Goal: Information Seeking & Learning: Learn about a topic

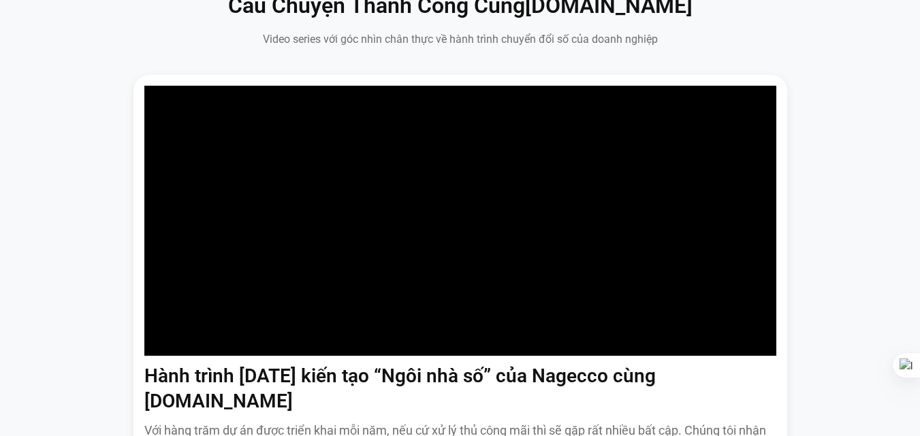
scroll to position [908, 0]
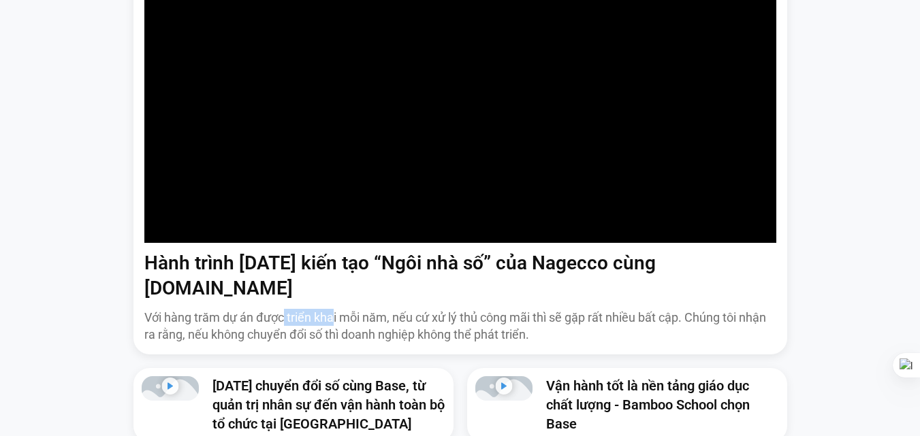
drag, startPoint x: 276, startPoint y: 297, endPoint x: 291, endPoint y: 297, distance: 14.3
click at [287, 309] on p "Với hàng trăm dự án được triển khai mỗi năm, nếu cứ xử lý thủ công mãi thì sẽ g…" at bounding box center [460, 326] width 632 height 34
click at [291, 309] on p "Với hàng trăm dự án được triển khai mỗi năm, nếu cứ xử lý thủ công mãi thì sẽ g…" at bounding box center [460, 326] width 632 height 34
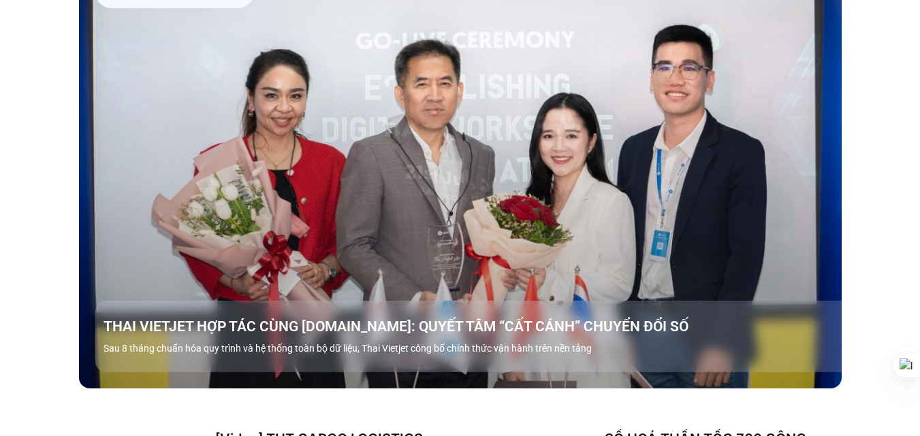
scroll to position [1248, 0]
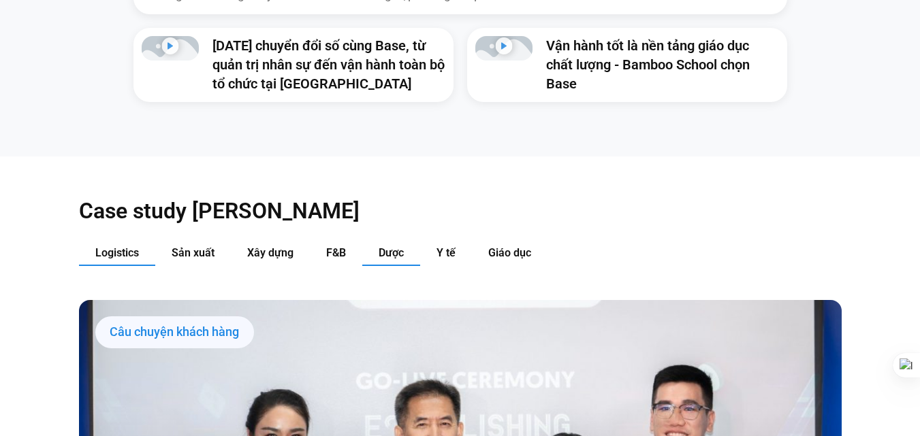
click at [402, 241] on button "Dược" at bounding box center [391, 253] width 58 height 25
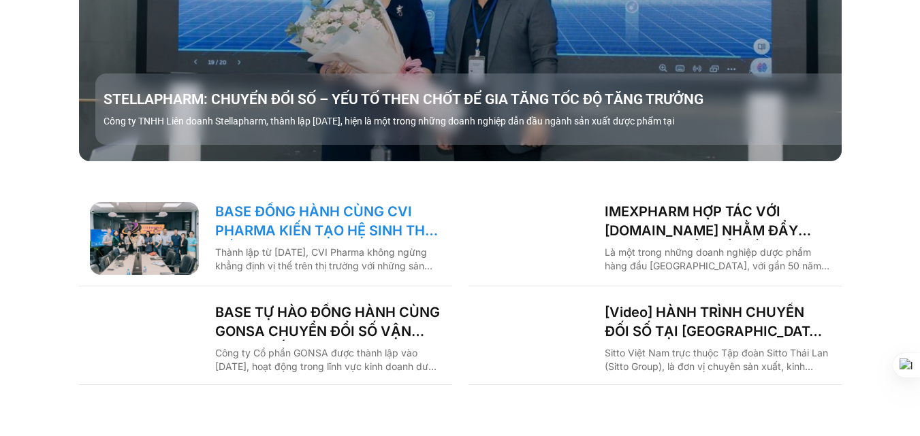
scroll to position [1702, 0]
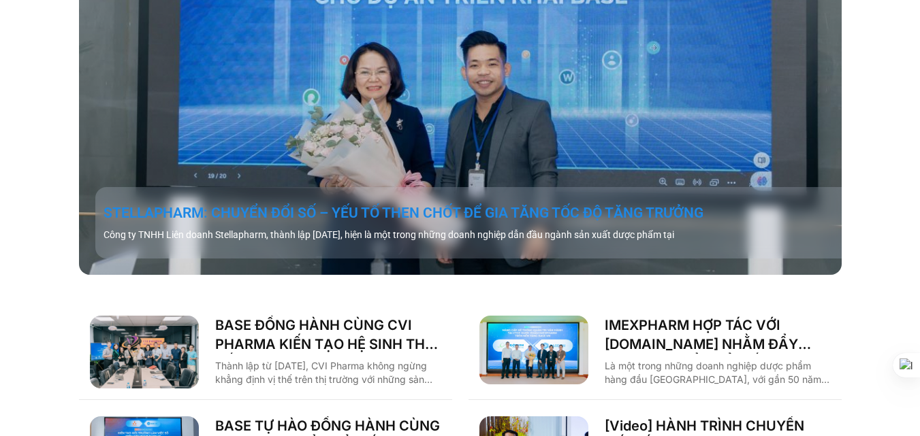
click at [376, 204] on link "STELLAPHARM: CHUYỂN ĐỔI SỐ – YẾU TỐ THEN CHỐT ĐỂ GIA TĂNG TỐC ĐỘ TĂNG TRƯỞNG" at bounding box center [476, 213] width 746 height 19
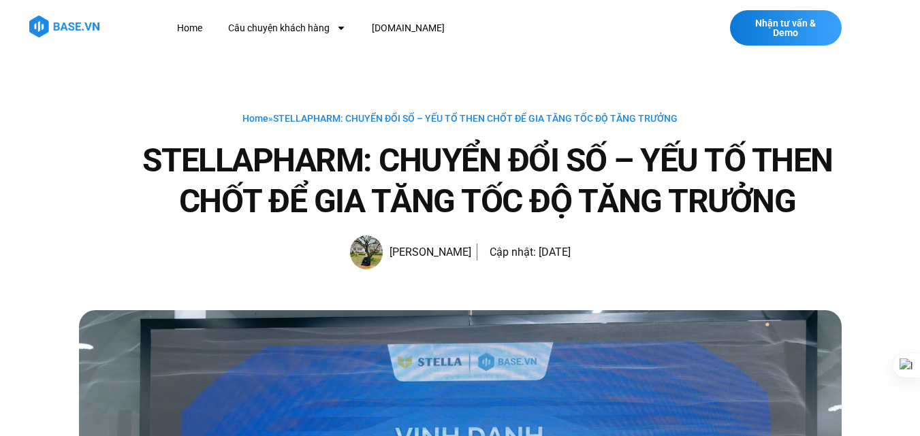
click at [406, 174] on h1 "STELLAPHARM: CHUYỂN ĐỔI SỐ – YẾU TỐ THEN CHỐT ĐỂ GIA TĂNG TỐC ĐỘ TĂNG TRƯỞNG" at bounding box center [487, 181] width 708 height 82
click at [413, 175] on h1 "STELLAPHARM: CHUYỂN ĐỔI SỐ – YẾU TỐ THEN CHỐT ĐỂ GIA TĂNG TỐC ĐỘ TĂNG TRƯỞNG" at bounding box center [487, 181] width 708 height 82
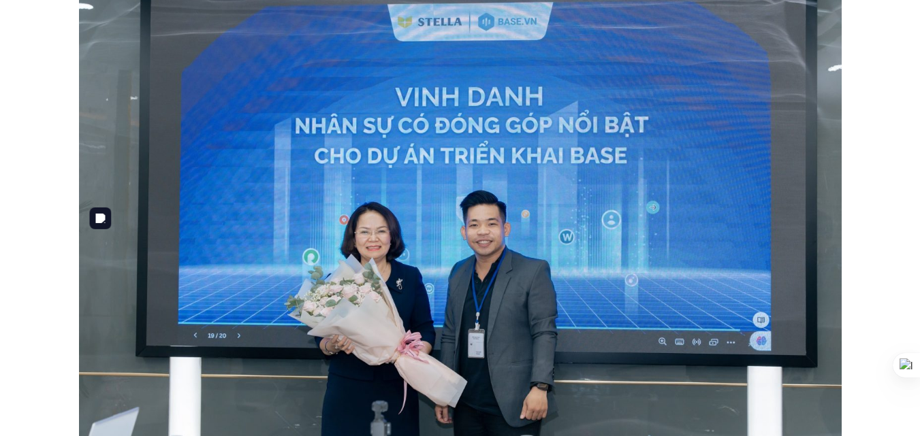
scroll to position [114, 0]
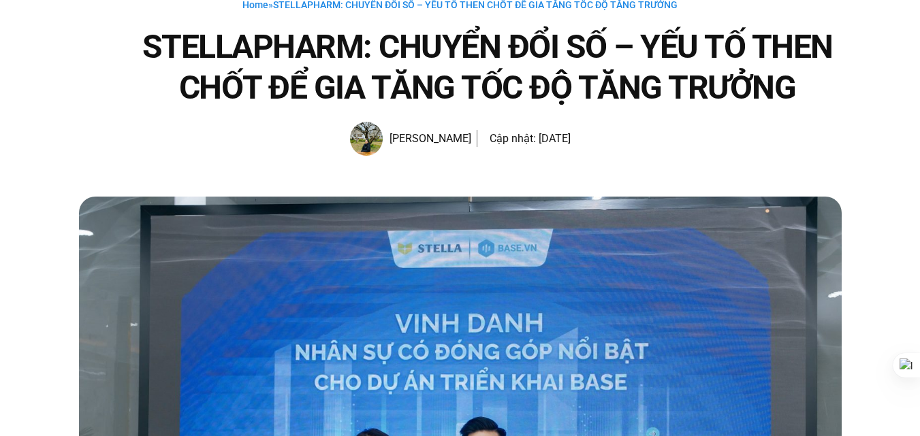
drag, startPoint x: 272, startPoint y: 37, endPoint x: 300, endPoint y: 44, distance: 27.9
click at [289, 42] on h1 "STELLAPHARM: CHUYỂN ĐỔI SỐ – YẾU TỐ THEN CHỐT ĐỂ GIA TĂNG TỐC ĐỘ TĂNG TRƯỞNG" at bounding box center [487, 68] width 708 height 82
click at [300, 44] on h1 "STELLAPHARM: CHUYỂN ĐỔI SỐ – YẾU TỐ THEN CHỐT ĐỂ GIA TĂNG TỐC ĐỘ TĂNG TRƯỞNG" at bounding box center [487, 68] width 708 height 82
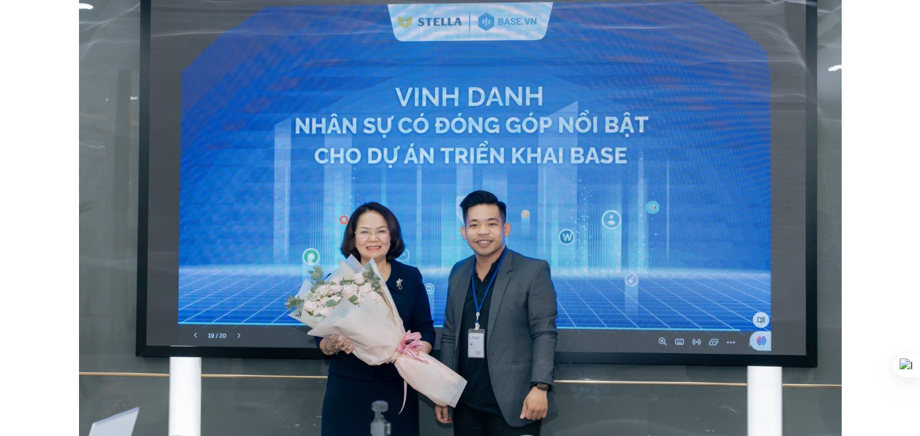
scroll to position [681, 0]
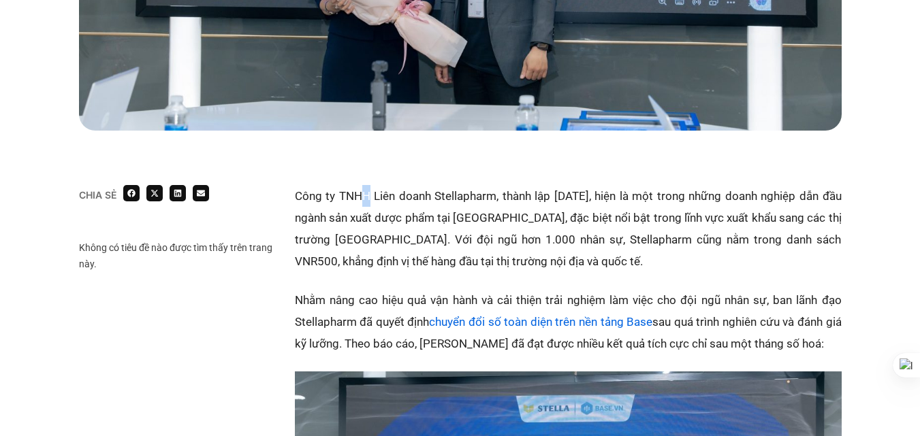
drag, startPoint x: 359, startPoint y: 196, endPoint x: 379, endPoint y: 201, distance: 21.0
click at [377, 201] on p "Công ty TNHH Liên doanh Stellapharm, thành lập năm 2000, hiện là một trong nhữn…" at bounding box center [568, 228] width 547 height 87
click at [379, 201] on p "Công ty TNHH Liên doanh Stellapharm, thành lập năm 2000, hiện là một trong nhữn…" at bounding box center [568, 228] width 547 height 87
drag, startPoint x: 379, startPoint y: 207, endPoint x: 411, endPoint y: 209, distance: 31.4
click at [406, 208] on p "Công ty TNHH Liên doanh Stellapharm, thành lập năm 2000, hiện là một trong nhữn…" at bounding box center [568, 228] width 547 height 87
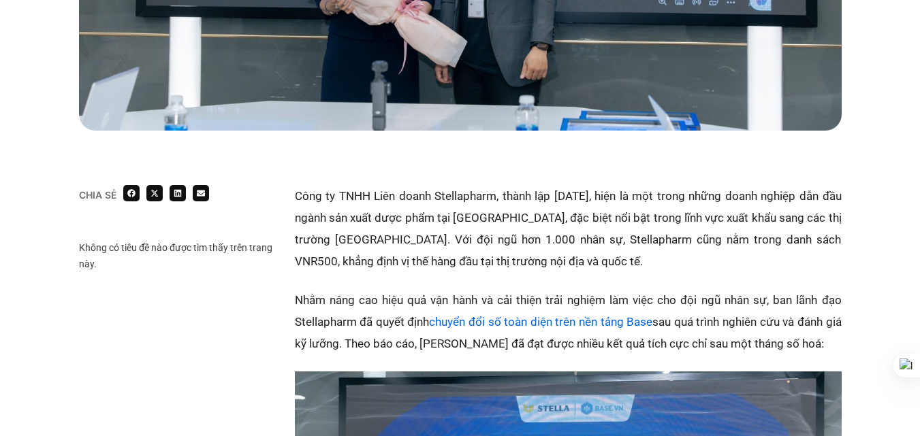
click at [411, 209] on p "Công ty TNHH Liên doanh Stellapharm, thành lập năm 2000, hiện là một trong nhữn…" at bounding box center [568, 228] width 547 height 87
drag, startPoint x: 495, startPoint y: 219, endPoint x: 541, endPoint y: 219, distance: 45.6
click at [521, 219] on p "Công ty TNHH Liên doanh Stellapharm, thành lập năm 2000, hiện là một trong nhữn…" at bounding box center [568, 228] width 547 height 87
click at [542, 219] on p "Công ty TNHH Liên doanh Stellapharm, thành lập năm 2000, hiện là một trong nhữn…" at bounding box center [568, 228] width 547 height 87
drag, startPoint x: 564, startPoint y: 217, endPoint x: 585, endPoint y: 218, distance: 20.4
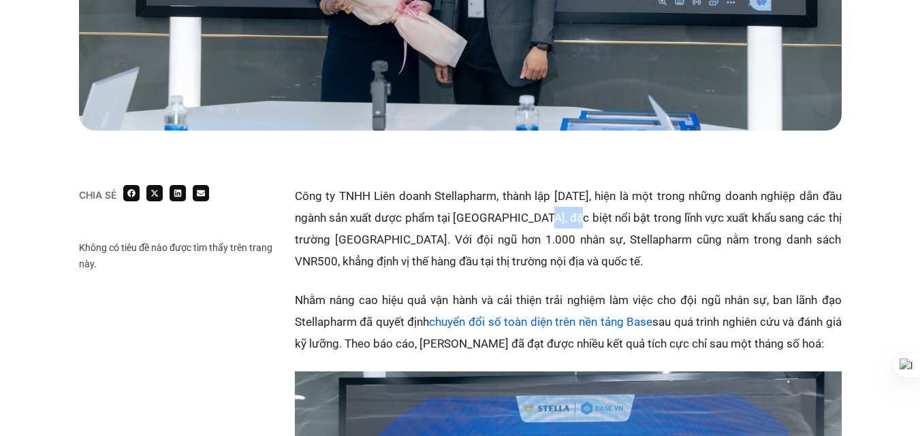
click at [578, 217] on p "Công ty TNHH Liên doanh Stellapharm, thành lập năm 2000, hiện là một trong nhữn…" at bounding box center [568, 228] width 547 height 87
click at [585, 218] on p "Công ty TNHH Liên doanh Stellapharm, thành lập năm 2000, hiện là một trong nhữn…" at bounding box center [568, 228] width 547 height 87
drag, startPoint x: 373, startPoint y: 231, endPoint x: 424, endPoint y: 234, distance: 51.1
click at [413, 234] on p "Công ty TNHH Liên doanh Stellapharm, thành lập năm 2000, hiện là một trong nhữn…" at bounding box center [568, 228] width 547 height 87
click at [424, 234] on p "Công ty TNHH Liên doanh Stellapharm, thành lập năm 2000, hiện là một trong nhữn…" at bounding box center [568, 228] width 547 height 87
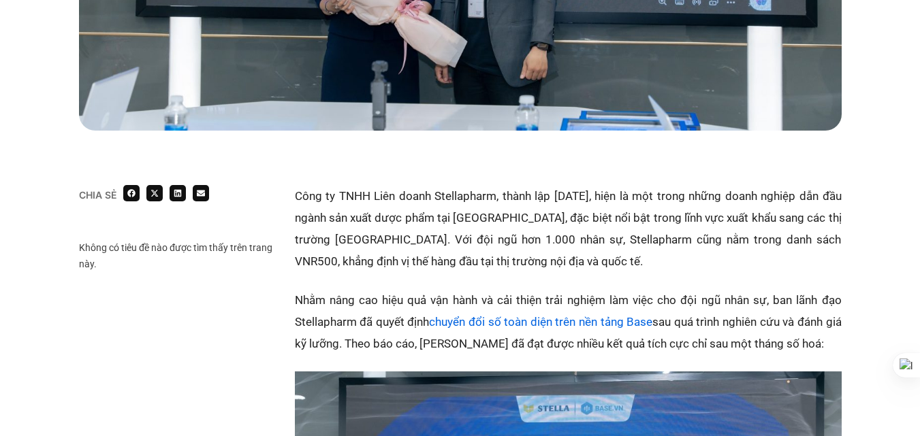
scroll to position [794, 0]
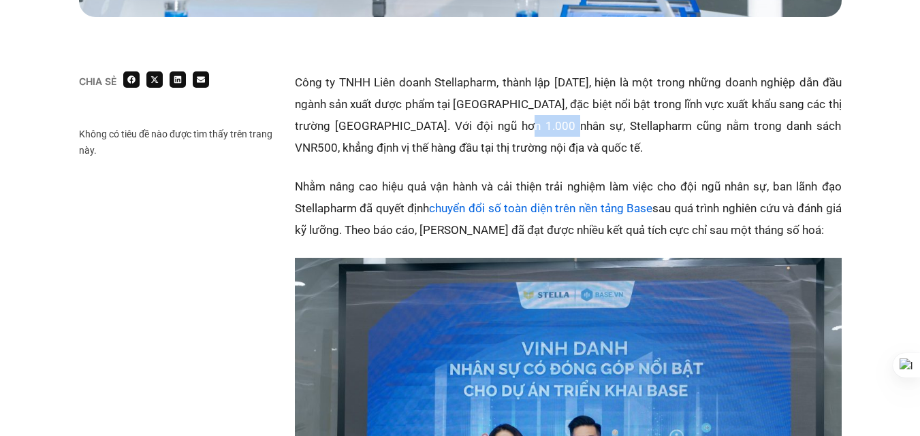
drag, startPoint x: 515, startPoint y: 128, endPoint x: 562, endPoint y: 128, distance: 47.0
click at [558, 128] on p "Công ty TNHH Liên doanh Stellapharm, thành lập năm 2000, hiện là một trong nhữn…" at bounding box center [568, 114] width 547 height 87
click at [562, 128] on p "Công ty TNHH Liên doanh Stellapharm, thành lập năm 2000, hiện là một trong nhữn…" at bounding box center [568, 114] width 547 height 87
click at [424, 146] on p "Công ty TNHH Liên doanh Stellapharm, thành lập năm 2000, hiện là một trong nhữn…" at bounding box center [568, 114] width 547 height 87
drag, startPoint x: 354, startPoint y: 185, endPoint x: 374, endPoint y: 184, distance: 20.4
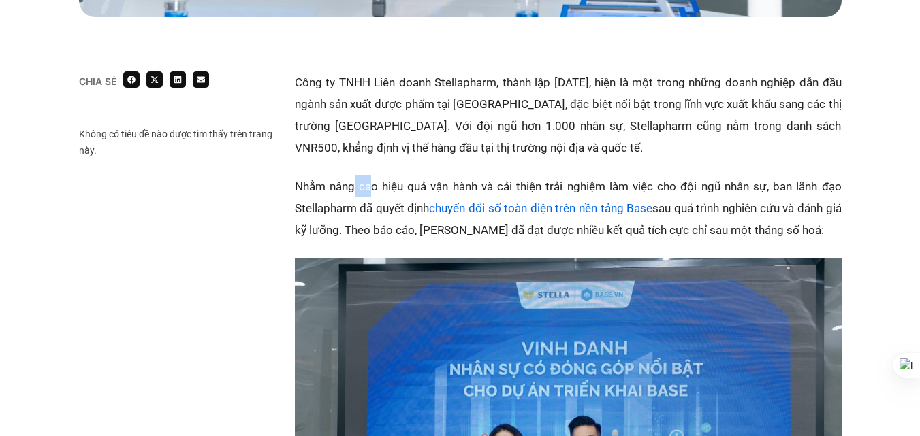
click at [373, 184] on p "Nhằm nâng cao hiệu quả vận hành và cải thiện trải nghiệm làm việc cho đội ngũ n…" at bounding box center [568, 208] width 547 height 65
click at [374, 184] on p "Nhằm nâng cao hiệu quả vận hành và cải thiện trải nghiệm làm việc cho đội ngũ n…" at bounding box center [568, 208] width 547 height 65
drag, startPoint x: 367, startPoint y: 186, endPoint x: 419, endPoint y: 191, distance: 52.0
click at [417, 191] on p "Nhằm nâng cao hiệu quả vận hành và cải thiện trải nghiệm làm việc cho đội ngũ n…" at bounding box center [568, 208] width 547 height 65
click at [419, 191] on p "Nhằm nâng cao hiệu quả vận hành và cải thiện trải nghiệm làm việc cho đội ngũ n…" at bounding box center [568, 208] width 547 height 65
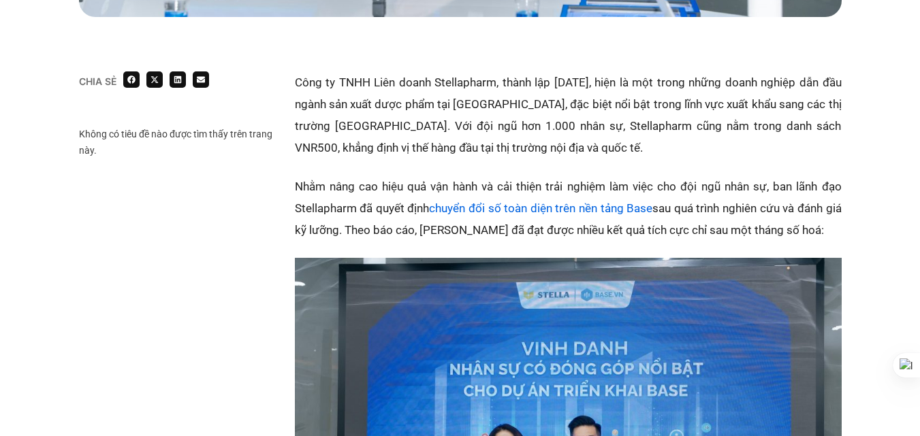
click at [419, 189] on p "Nhằm nâng cao hiệu quả vận hành và cải thiện trải nghiệm làm việc cho đội ngũ n…" at bounding box center [568, 208] width 547 height 65
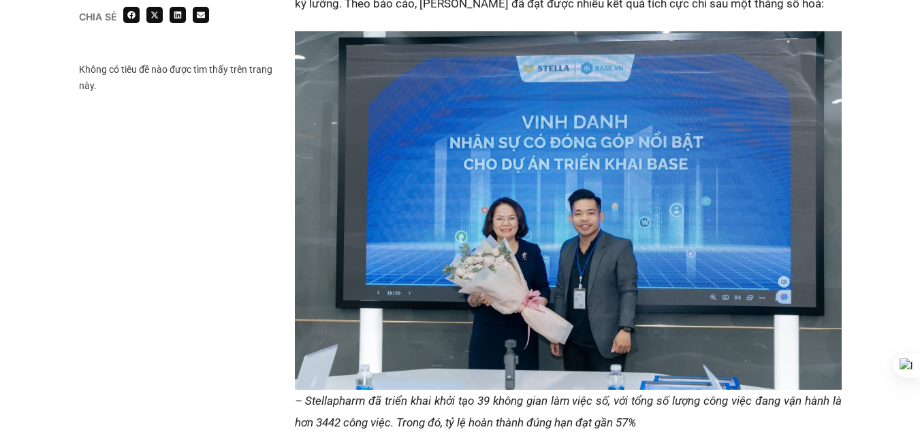
scroll to position [1248, 0]
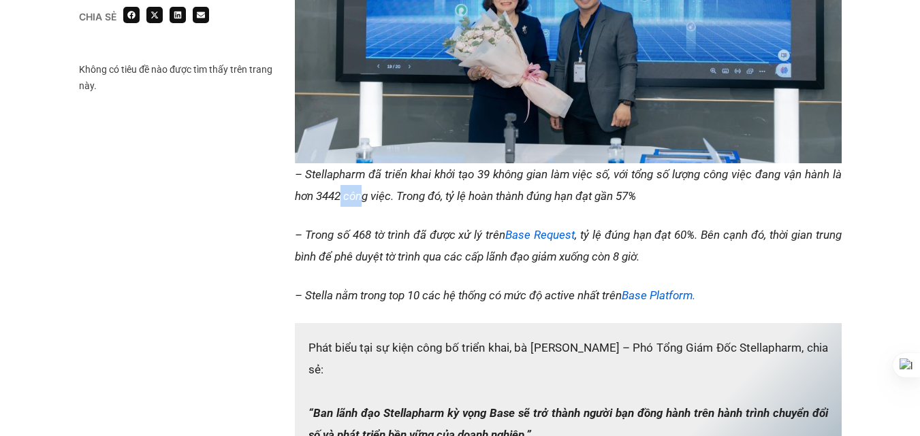
click at [367, 190] on em "– Stellapharm đã triển khai khởi tạo 39 không gian làm việc số, với tổng số lượ…" at bounding box center [568, 184] width 547 height 35
click at [374, 191] on em "– Stellapharm đã triển khai khởi tạo 39 không gian làm việc số, với tổng số lượ…" at bounding box center [568, 184] width 547 height 35
drag, startPoint x: 369, startPoint y: 173, endPoint x: 419, endPoint y: 181, distance: 51.0
click at [417, 181] on em "– Stellapharm đã triển khai khởi tạo 39 không gian làm việc số, với tổng số lượ…" at bounding box center [568, 184] width 547 height 35
click at [419, 181] on em "– Stellapharm đã triển khai khởi tạo 39 không gian làm việc số, với tổng số lượ…" at bounding box center [568, 184] width 547 height 35
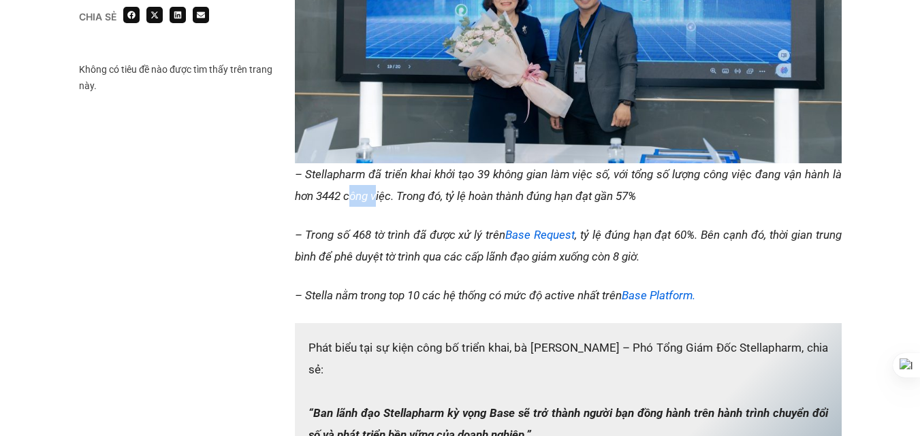
drag, startPoint x: 350, startPoint y: 198, endPoint x: 385, endPoint y: 199, distance: 35.4
click at [381, 199] on em "– Stellapharm đã triển khai khởi tạo 39 không gian làm việc số, với tổng số lượ…" at bounding box center [568, 184] width 547 height 35
click at [385, 199] on em "– Stellapharm đã triển khai khởi tạo 39 không gian làm việc số, với tổng số lượ…" at bounding box center [568, 184] width 547 height 35
drag, startPoint x: 302, startPoint y: 236, endPoint x: 437, endPoint y: 244, distance: 135.0
click at [435, 244] on p "– Trong số 468 tờ trình đã được xử lý trên Base Request , tỷ lệ đúng hạn đạt 60…" at bounding box center [568, 246] width 547 height 44
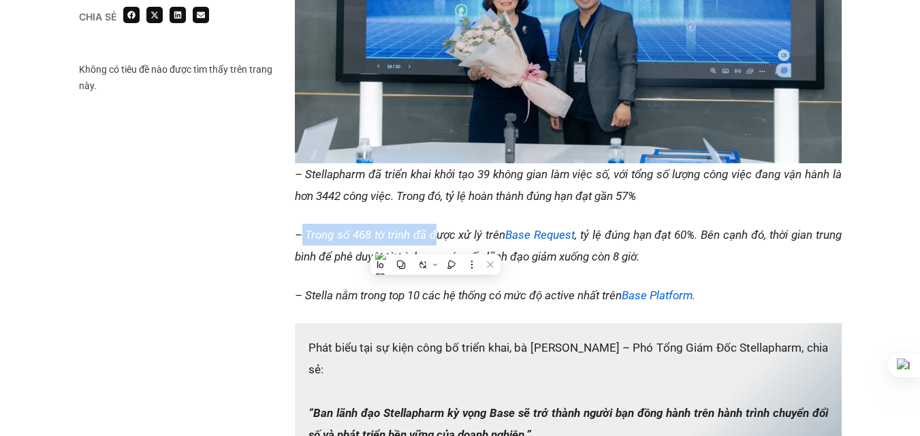
click at [437, 244] on p "– Trong số 468 tờ trình đã được xử lý trên Base Request , tỷ lệ đúng hạn đạt 60…" at bounding box center [568, 246] width 547 height 44
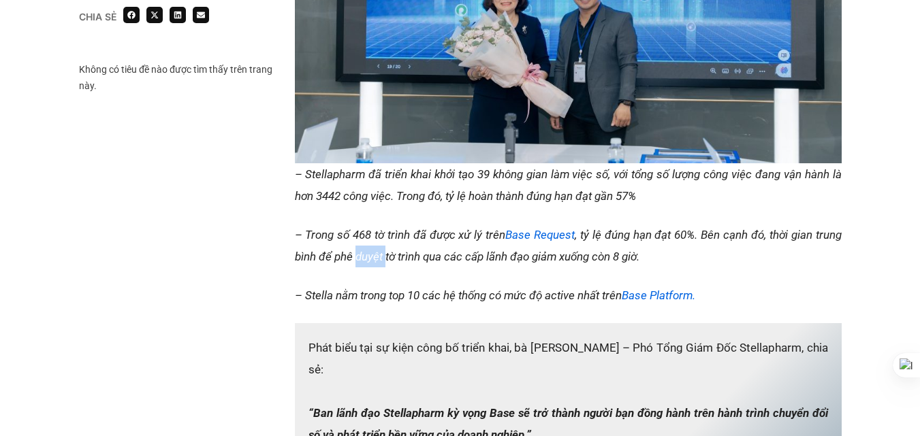
drag, startPoint x: 358, startPoint y: 248, endPoint x: 403, endPoint y: 252, distance: 45.1
click at [399, 252] on p "– Trong số 468 tờ trình đã được xử lý trên Base Request , tỷ lệ đúng hạn đạt 60…" at bounding box center [568, 246] width 547 height 44
click at [404, 252] on em "– Trong số 468 tờ trình đã được xử lý trên Base Request , tỷ lệ đúng hạn đạt 60…" at bounding box center [568, 245] width 547 height 35
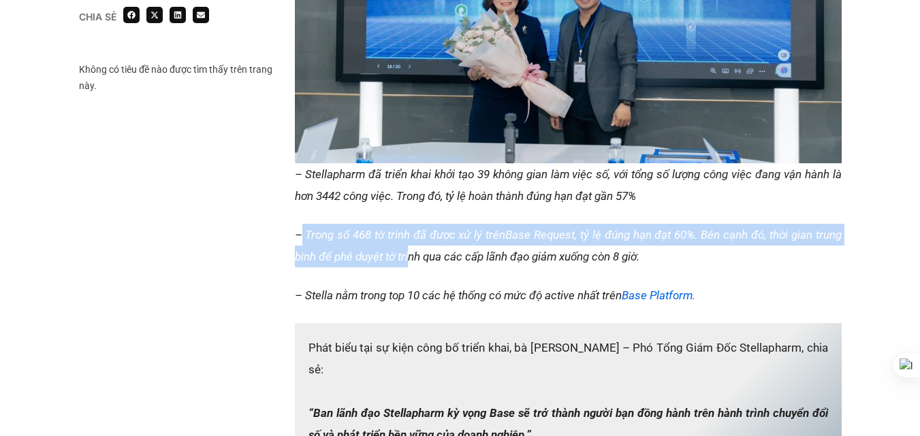
drag, startPoint x: 302, startPoint y: 231, endPoint x: 415, endPoint y: 249, distance: 113.8
click at [411, 249] on p "– Trong số 468 tờ trình đã được xử lý trên Base Request , tỷ lệ đúng hạn đạt 60…" at bounding box center [568, 246] width 547 height 44
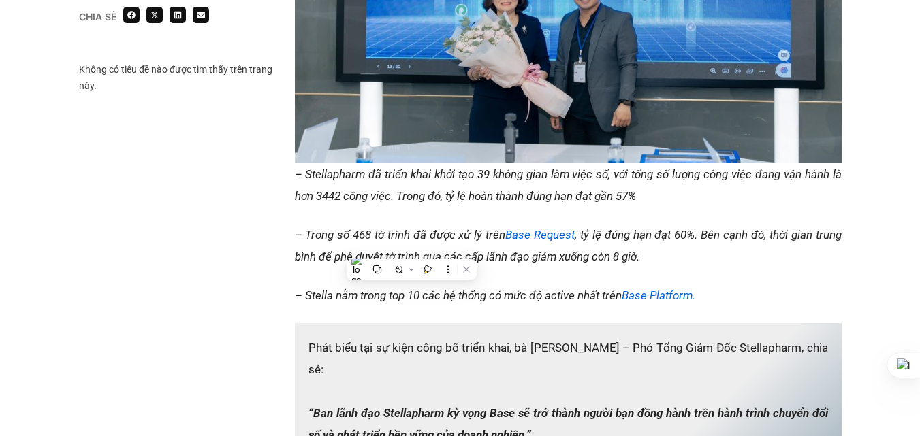
click at [415, 249] on p "– Trong số 468 tờ trình đã được xử lý trên Base Request , tỷ lệ đúng hạn đạt 60…" at bounding box center [568, 246] width 547 height 44
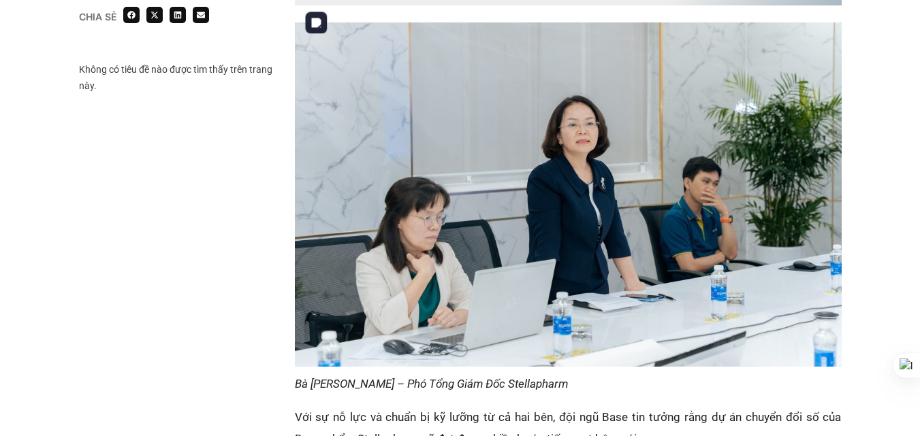
scroll to position [1929, 0]
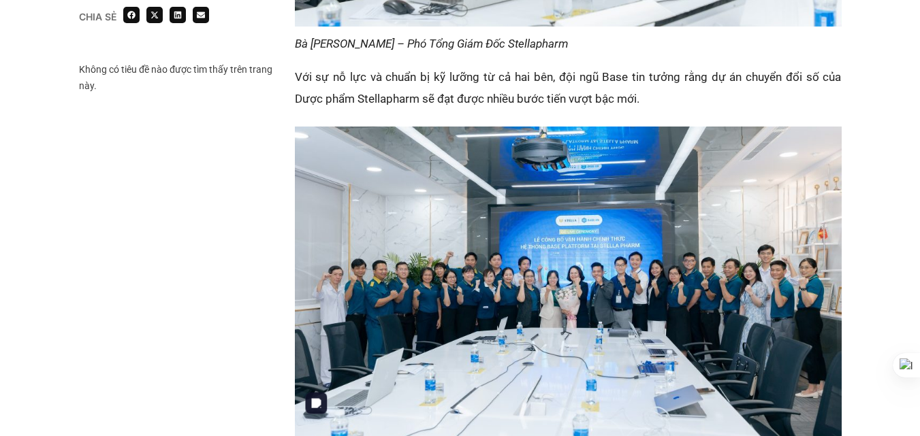
click at [460, 200] on img at bounding box center [568, 287] width 547 height 321
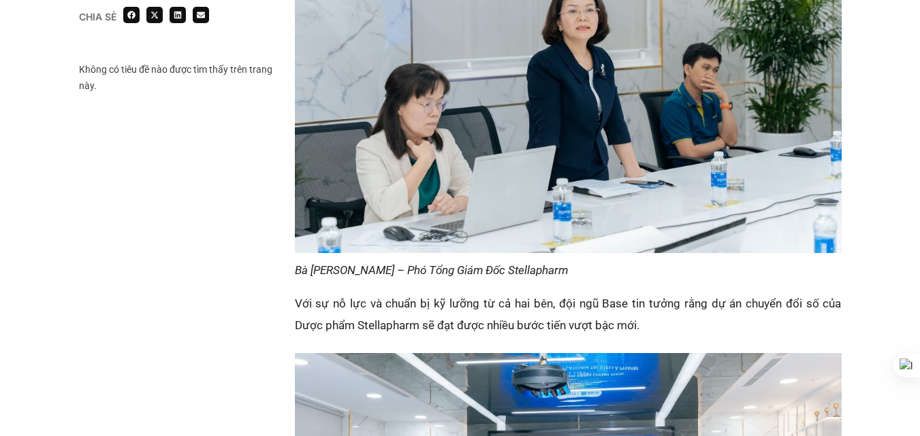
scroll to position [2156, 0]
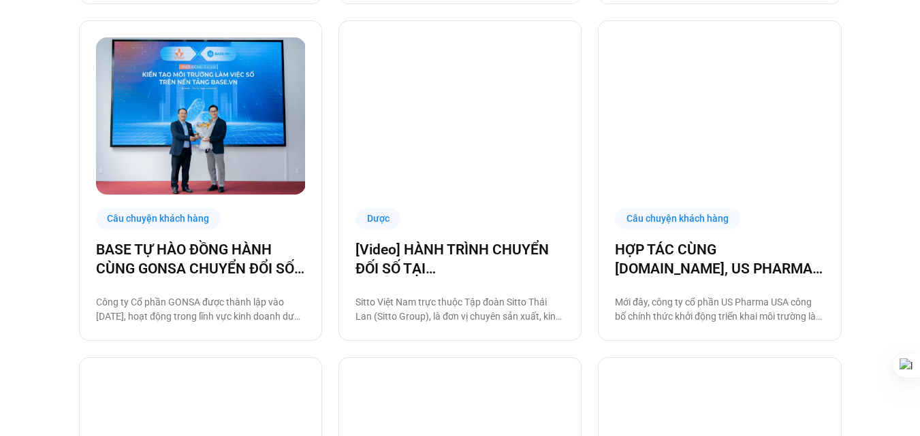
scroll to position [451, 0]
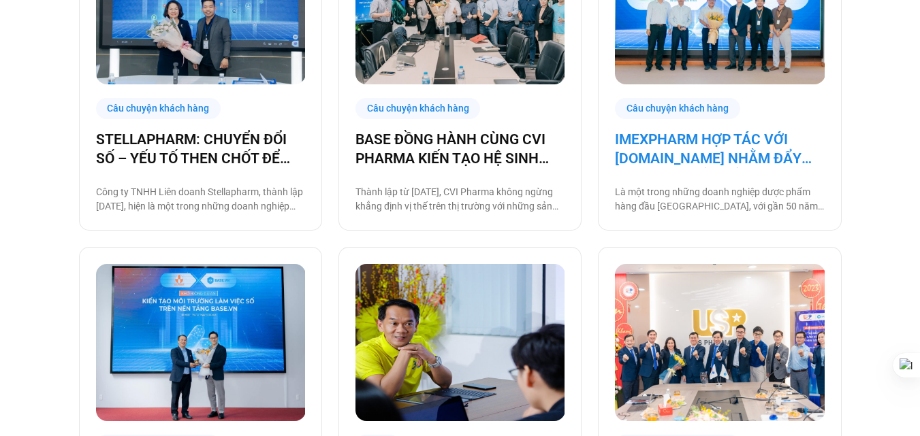
click at [686, 152] on link "IMEXPHARM HỢP TÁC VỚI [DOMAIN_NAME] NHẰM ĐẨY MẠNH CHUYỂN ĐỔI SỐ CHO VẬN HÀNH TH…" at bounding box center [719, 149] width 209 height 38
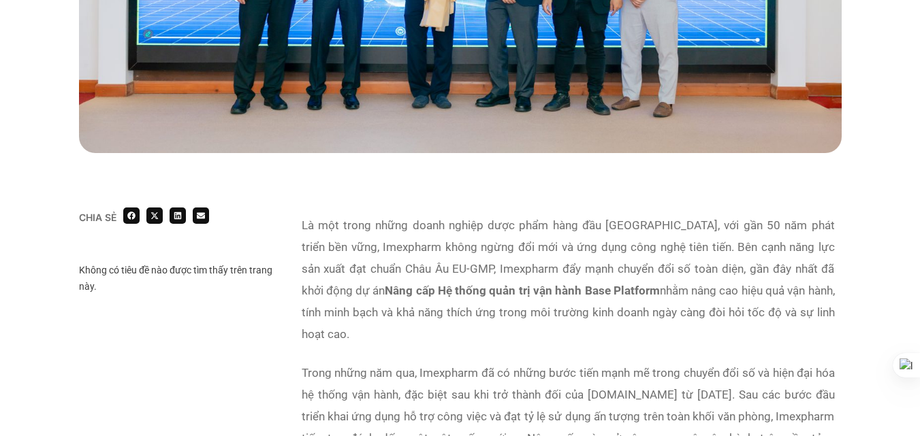
scroll to position [794, 0]
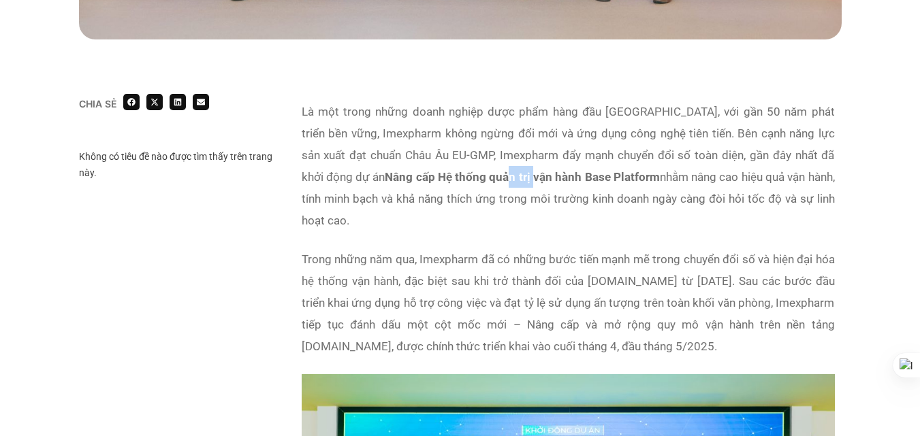
drag, startPoint x: 441, startPoint y: 182, endPoint x: 491, endPoint y: 184, distance: 49.7
click at [477, 183] on strong "Nâng cấp Hệ thống quản trị vận hành Base Platform" at bounding box center [522, 177] width 275 height 14
click at [475, 248] on p "Trong những năm qua, Imexpharm đã có những bước tiến mạnh mẽ trong chuyển đổi s…" at bounding box center [568, 302] width 533 height 109
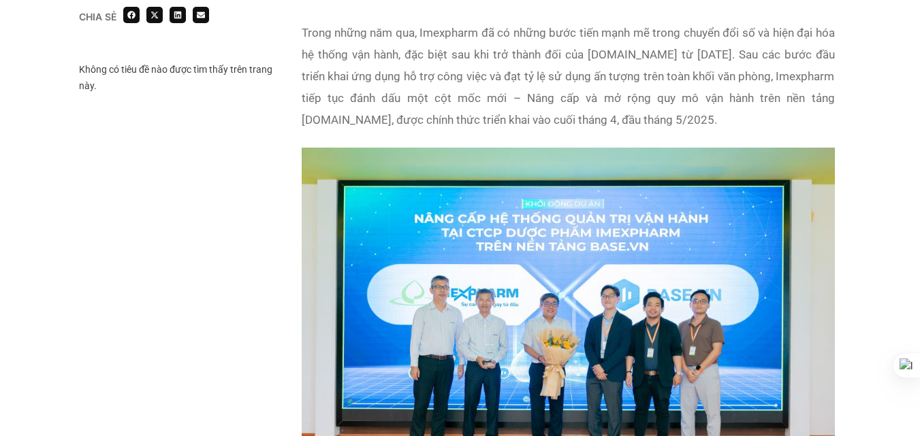
scroll to position [1248, 0]
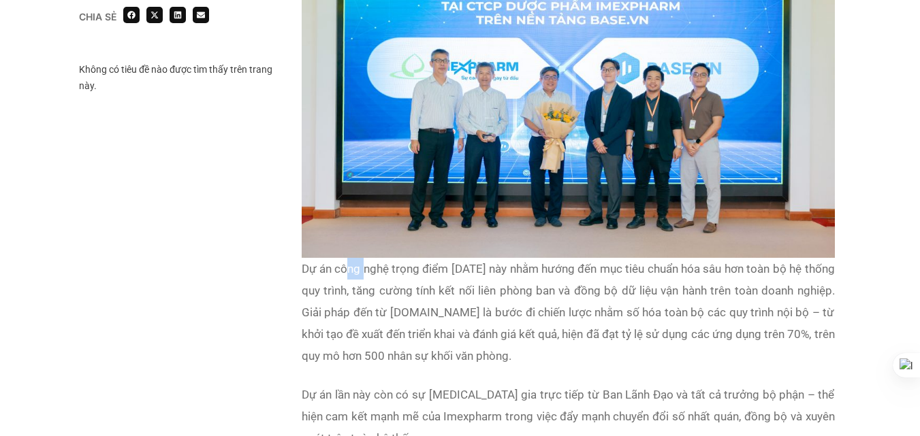
click at [397, 264] on p "Dự án công nghệ trọng điểm [DATE] này nhằm hướng đến mục tiêu chuẩn hóa sâu hơn…" at bounding box center [568, 312] width 533 height 109
click at [408, 266] on p "Dự án công nghệ trọng điểm [DATE] này nhằm hướng đến mục tiêu chuẩn hóa sâu hơn…" at bounding box center [568, 312] width 533 height 109
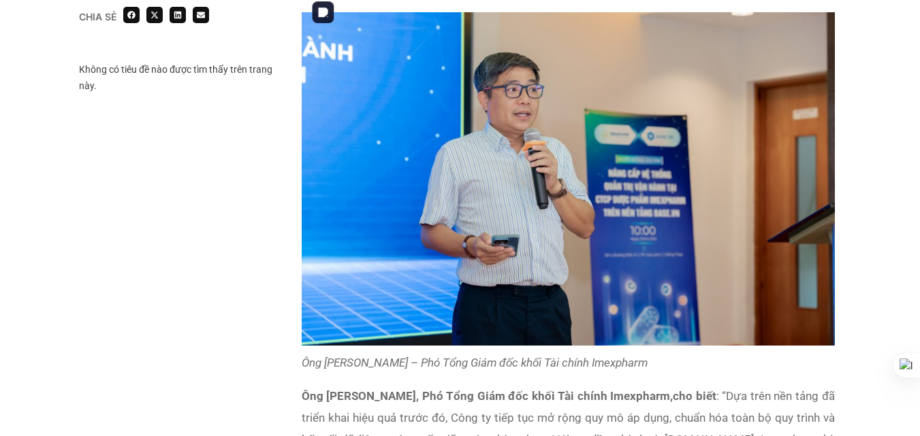
scroll to position [1929, 0]
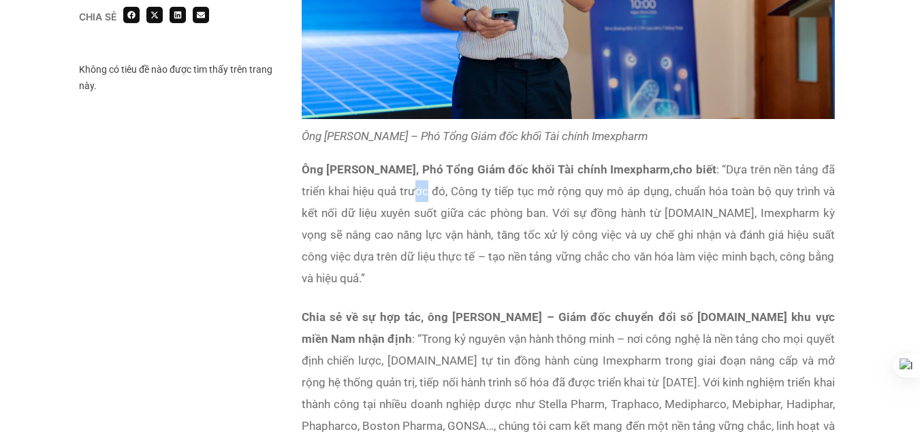
drag, startPoint x: 416, startPoint y: 166, endPoint x: 440, endPoint y: 163, distance: 24.0
click at [448, 163] on p "Ông [PERSON_NAME], Phó Tổng Giám đốc khối Tài chính Imexpharm, cho biết : “Dựa …" at bounding box center [568, 224] width 533 height 131
click at [450, 163] on p "Ông [PERSON_NAME], Phó Tổng Giám đốc khối Tài chính Imexpharm, cho biết : “Dựa …" at bounding box center [568, 224] width 533 height 131
click at [394, 170] on p "Ông [PERSON_NAME], Phó Tổng Giám đốc khối Tài chính Imexpharm, cho biết : “Dựa …" at bounding box center [568, 224] width 533 height 131
click at [405, 170] on p "Ông [PERSON_NAME], Phó Tổng Giám đốc khối Tài chính Imexpharm, cho biết : “Dựa …" at bounding box center [568, 224] width 533 height 131
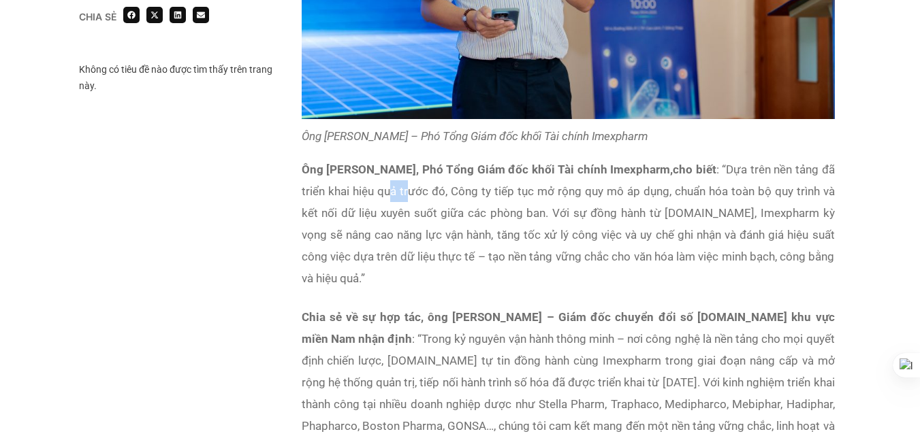
click at [419, 176] on p "Ông [PERSON_NAME], Phó Tổng Giám đốc khối Tài chính Imexpharm, cho biết : “Dựa …" at bounding box center [568, 224] width 533 height 131
click at [422, 176] on p "Ông [PERSON_NAME], Phó Tổng Giám đốc khối Tài chính Imexpharm, cho biết : “Dựa …" at bounding box center [568, 224] width 533 height 131
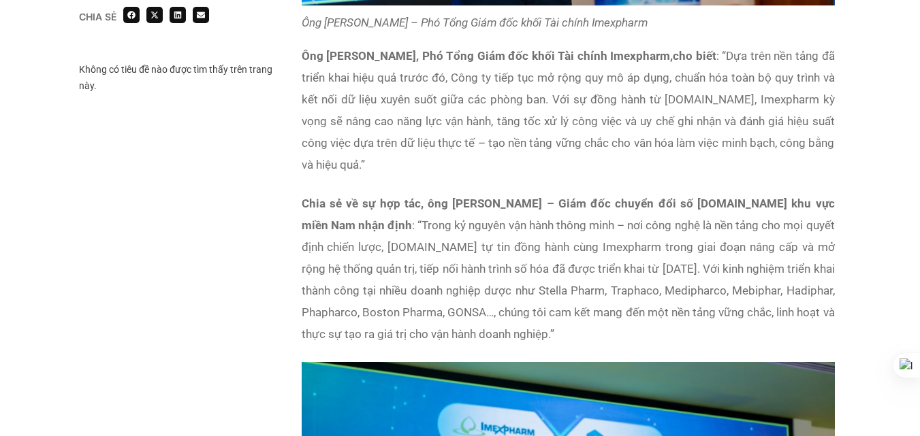
scroll to position [2156, 0]
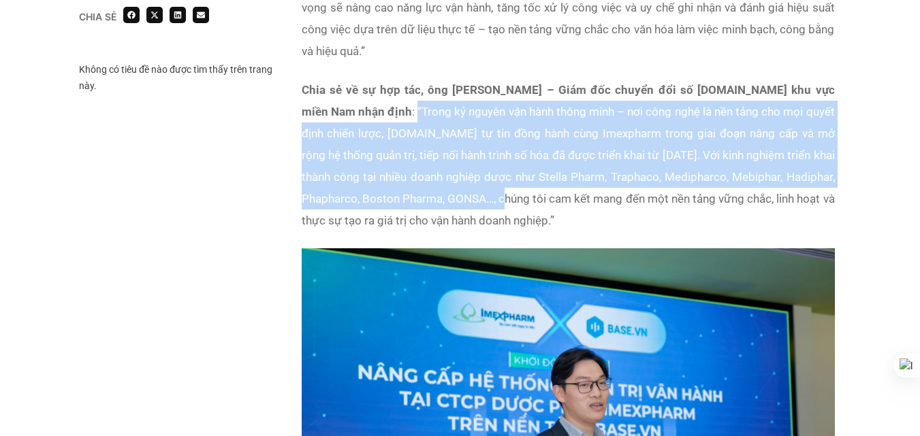
drag, startPoint x: 332, startPoint y: 89, endPoint x: 433, endPoint y: 174, distance: 131.4
click at [432, 172] on p "Chia sẻ về sự hợp tác, ông [PERSON_NAME] – Giám đốc chuyển đổi số [DOMAIN_NAME]…" at bounding box center [568, 155] width 533 height 152
click at [433, 174] on p "Chia sẻ về sự hợp tác, ông [PERSON_NAME] – Giám đốc chuyển đổi số [DOMAIN_NAME]…" at bounding box center [568, 155] width 533 height 152
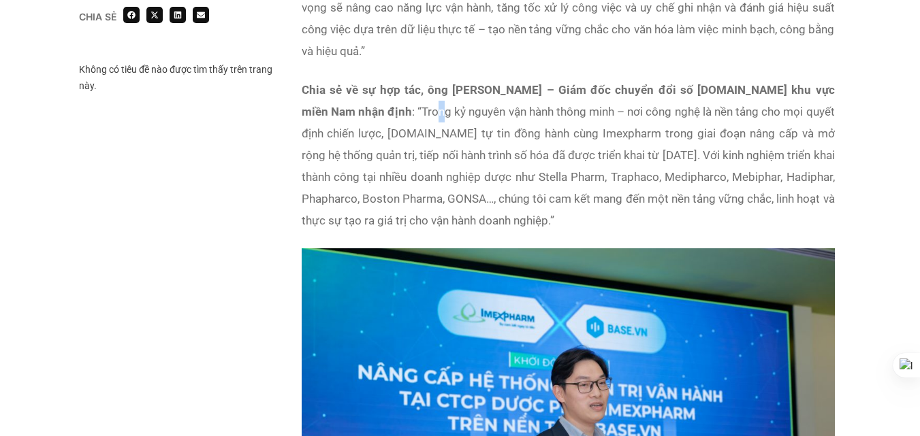
drag, startPoint x: 353, startPoint y: 91, endPoint x: 387, endPoint y: 95, distance: 34.3
click at [381, 94] on p "Chia sẻ về sự hợp tác, ông [PERSON_NAME] – Giám đốc chuyển đổi số [DOMAIN_NAME]…" at bounding box center [568, 155] width 533 height 152
click at [388, 95] on p "Chia sẻ về sự hợp tác, ông [PERSON_NAME] – Giám đốc chuyển đổi số [DOMAIN_NAME]…" at bounding box center [568, 155] width 533 height 152
click at [383, 112] on p "Chia sẻ về sự hợp tác, ông [PERSON_NAME] – Giám đốc chuyển đổi số [DOMAIN_NAME]…" at bounding box center [568, 155] width 533 height 152
click at [390, 114] on p "Chia sẻ về sự hợp tác, ông [PERSON_NAME] – Giám đốc chuyển đổi số [DOMAIN_NAME]…" at bounding box center [568, 155] width 533 height 152
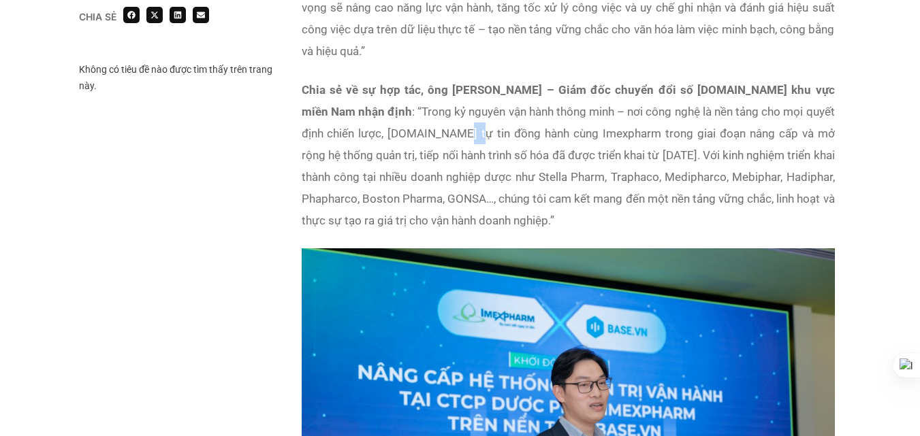
drag, startPoint x: 364, startPoint y: 114, endPoint x: 397, endPoint y: 116, distance: 33.4
click at [395, 116] on p "Chia sẻ về sự hợp tác, ông [PERSON_NAME] – Giám đốc chuyển đổi số [DOMAIN_NAME]…" at bounding box center [568, 155] width 533 height 152
click at [397, 116] on p "Chia sẻ về sự hợp tác, ông [PERSON_NAME] – Giám đốc chuyển đổi số [DOMAIN_NAME]…" at bounding box center [568, 155] width 533 height 152
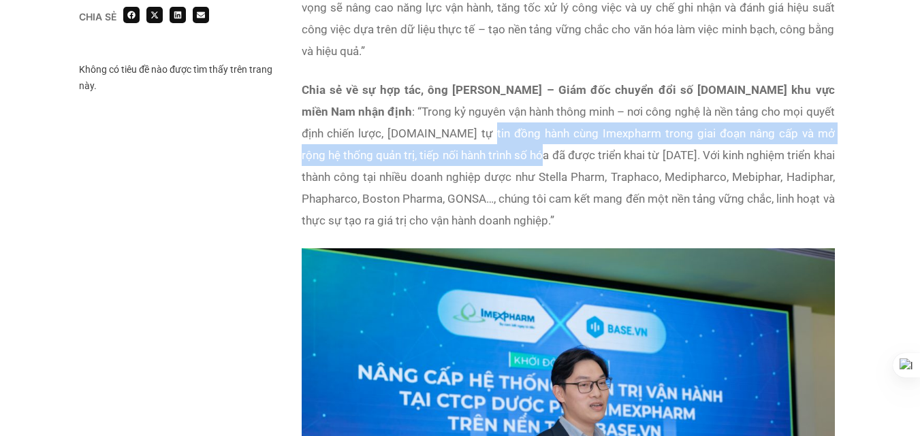
drag, startPoint x: 391, startPoint y: 116, endPoint x: 450, endPoint y: 129, distance: 60.0
click at [443, 128] on p "Chia sẻ về sự hợp tác, ông [PERSON_NAME] – Giám đốc chuyển đổi số [DOMAIN_NAME]…" at bounding box center [568, 155] width 533 height 152
click at [450, 129] on p "Chia sẻ về sự hợp tác, ông [PERSON_NAME] – Giám đốc chuyển đổi số [DOMAIN_NAME]…" at bounding box center [568, 155] width 533 height 152
